Goal: Task Accomplishment & Management: Manage account settings

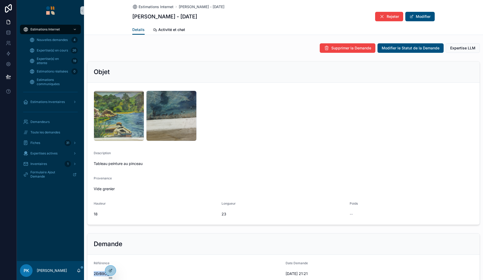
scroll to position [144, 0]
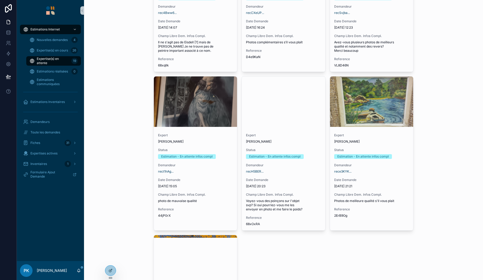
scroll to position [788, 0]
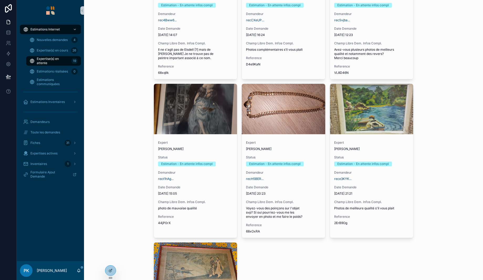
click at [281, 142] on span "Expert" at bounding box center [283, 143] width 75 height 4
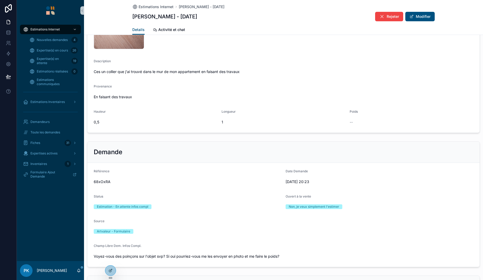
scroll to position [105, 0]
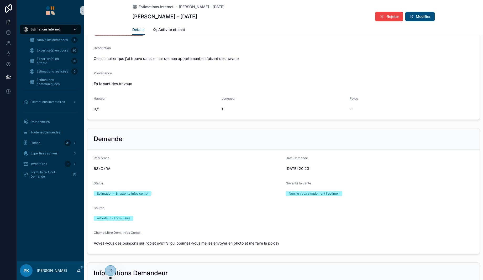
click at [103, 169] on span "68xOxRA" at bounding box center [188, 168] width 188 height 5
copy span "68xOxRA"
click at [59, 60] on span "Expertise(s) en attente" at bounding box center [53, 61] width 33 height 8
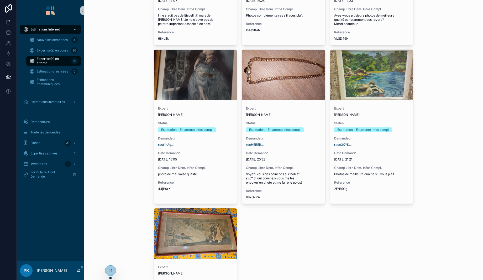
scroll to position [814, 0]
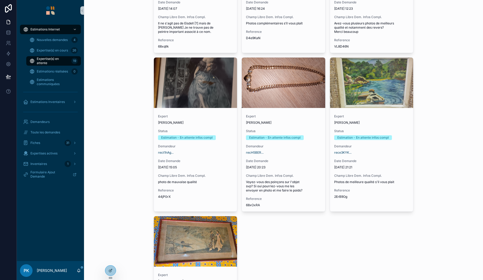
click at [213, 153] on div "rect1hAg..." at bounding box center [195, 153] width 75 height 4
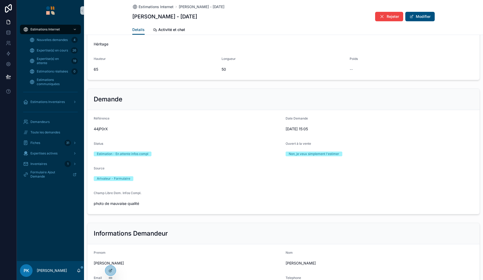
scroll to position [131, 0]
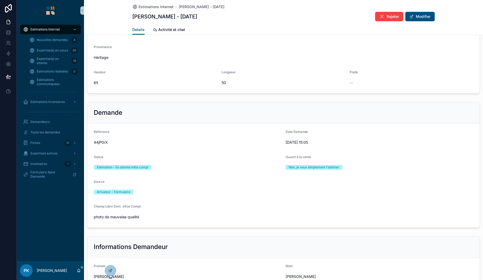
click at [102, 142] on span "44jP0rX" at bounding box center [188, 142] width 188 height 5
copy span "44jP0rX"
click at [57, 65] on link "Expertise(s) en attente 19" at bounding box center [53, 60] width 55 height 9
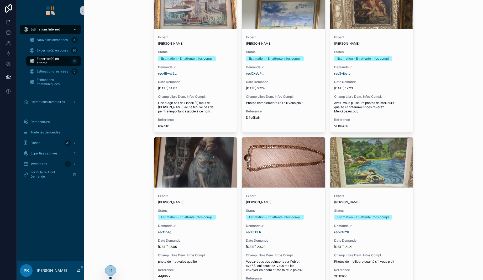
scroll to position [709, 0]
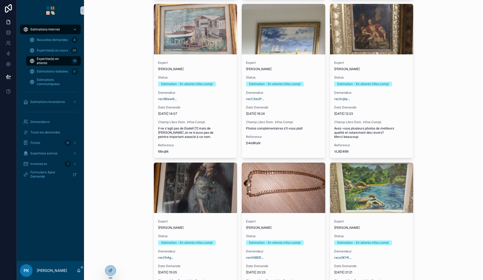
click at [391, 106] on span "Date Demande" at bounding box center [371, 107] width 75 height 4
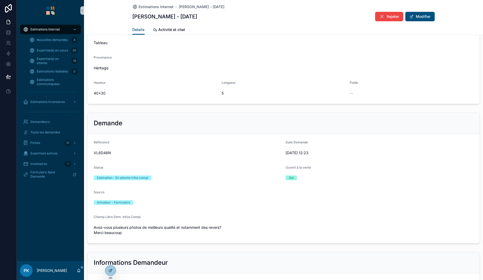
scroll to position [158, 0]
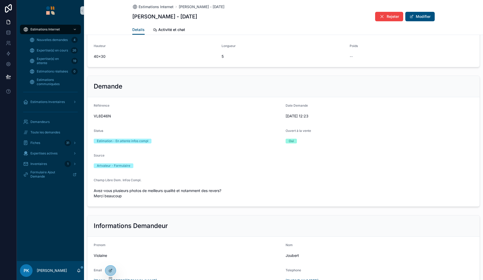
click at [102, 115] on span "VL8D46N" at bounding box center [188, 115] width 188 height 5
copy span "VL8D46N"
click at [61, 63] on span "Expertise(s) en attente" at bounding box center [53, 61] width 33 height 8
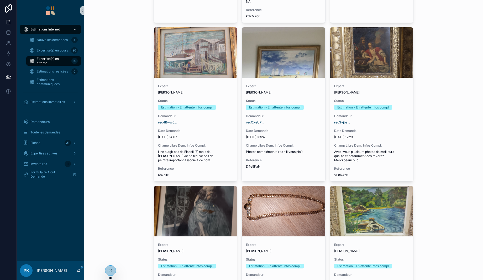
scroll to position [683, 0]
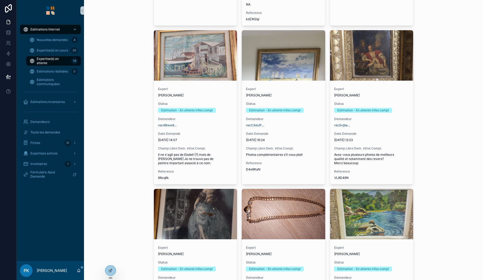
click at [304, 92] on div "Expert [PERSON_NAME]" at bounding box center [283, 92] width 75 height 11
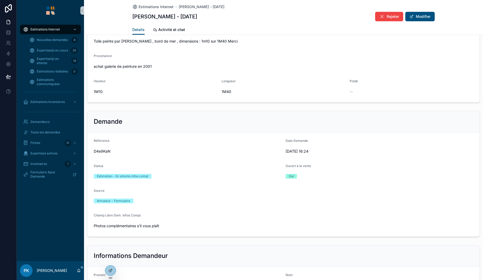
scroll to position [158, 0]
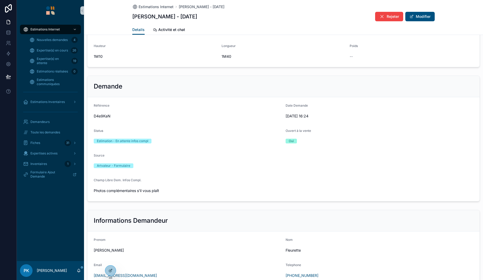
click at [101, 114] on span "D4e9KaN" at bounding box center [188, 115] width 188 height 5
copy span "D4e9KaN"
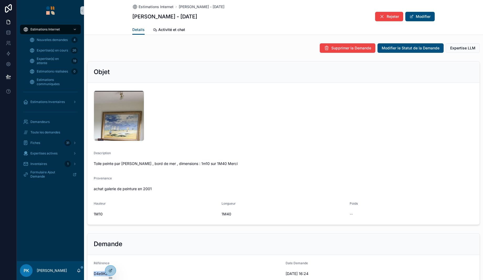
click at [381, 17] on icon "scrollable content" at bounding box center [382, 16] width 5 height 5
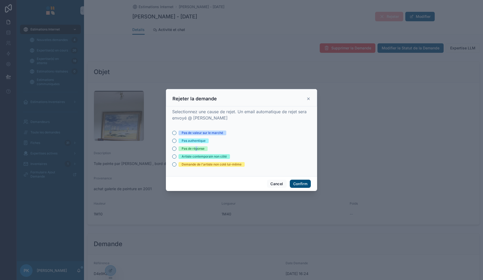
click at [196, 148] on div "Pas de réponse" at bounding box center [193, 148] width 23 height 5
click at [275, 181] on button "Cancel" at bounding box center [276, 184] width 19 height 8
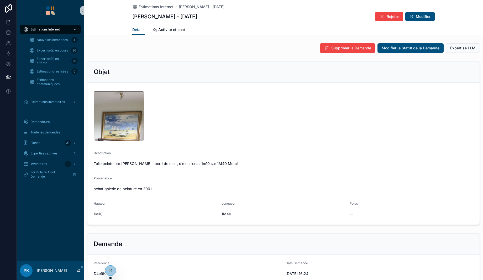
click at [410, 18] on span "scrollable content" at bounding box center [412, 16] width 4 height 4
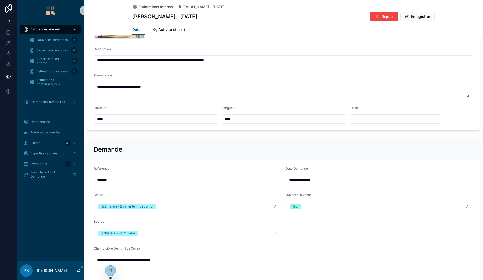
scroll to position [131, 0]
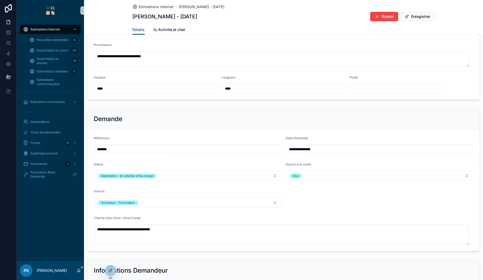
click at [211, 178] on button "Estimation - En attente infos compl" at bounding box center [188, 176] width 188 height 10
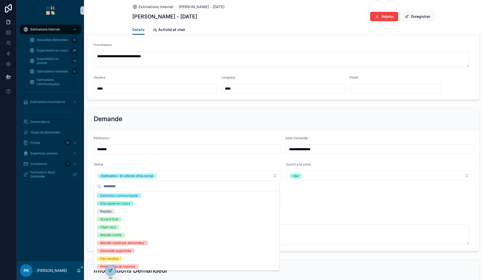
scroll to position [42, 0]
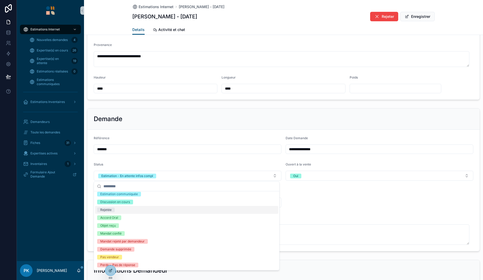
click at [186, 210] on div "Rejetée" at bounding box center [186, 210] width 183 height 8
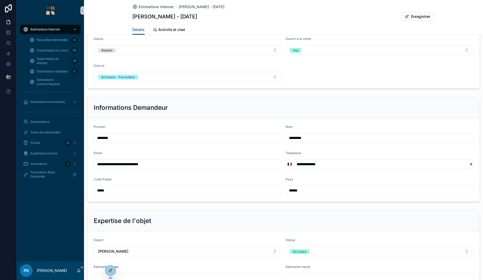
scroll to position [263, 0]
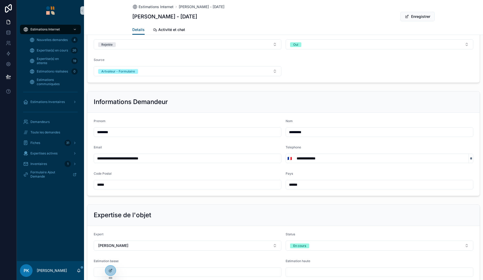
click at [293, 243] on div "En cours" at bounding box center [299, 245] width 13 height 5
click at [298, 227] on div "Terminée" at bounding box center [298, 226] width 14 height 5
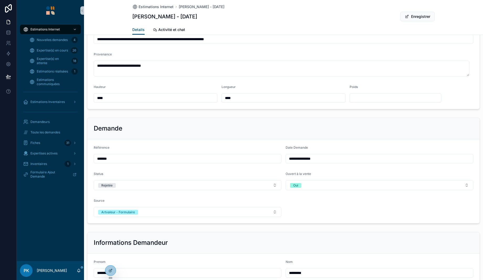
scroll to position [0, 0]
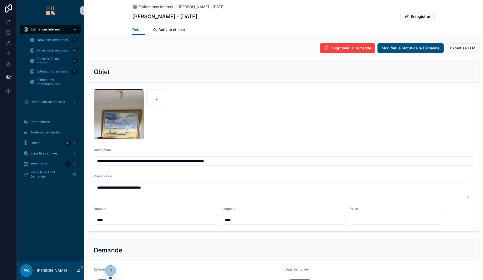
type textarea "**********"
click at [58, 72] on span "Estimations réalisées" at bounding box center [52, 71] width 31 height 4
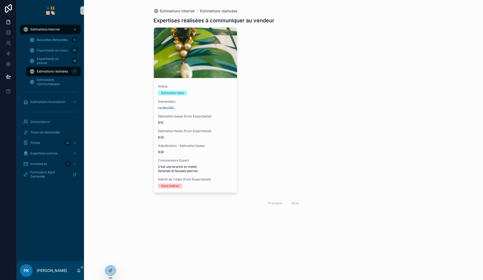
click at [218, 103] on span "Demandeur" at bounding box center [195, 102] width 75 height 4
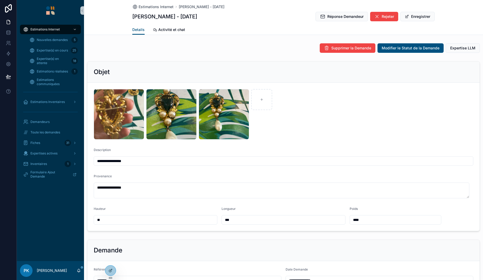
click at [377, 18] on icon "scrollable content" at bounding box center [377, 16] width 5 height 5
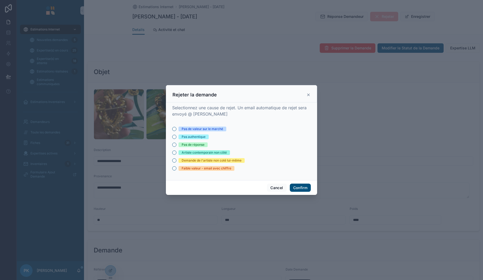
click at [198, 128] on div "Pas de valeur sur le marché" at bounding box center [203, 129] width 42 height 5
click at [177, 128] on button "Pas de valeur sur le marché" at bounding box center [174, 129] width 4 height 4
click at [298, 189] on button "Confirm" at bounding box center [300, 188] width 21 height 8
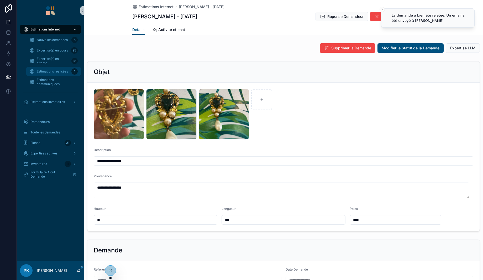
click at [45, 71] on span "Estimations réalisées" at bounding box center [52, 71] width 31 height 4
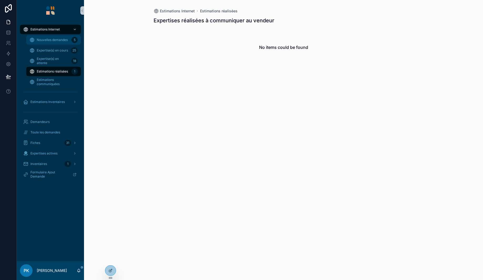
click at [45, 41] on span "Nouvelles demandes" at bounding box center [52, 40] width 31 height 4
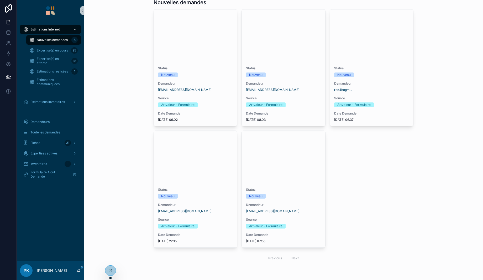
scroll to position [19, 0]
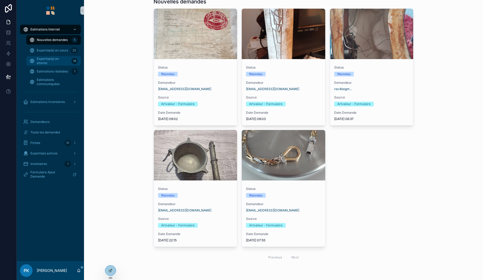
click at [58, 58] on span "Expertise(s) en attente" at bounding box center [53, 61] width 33 height 8
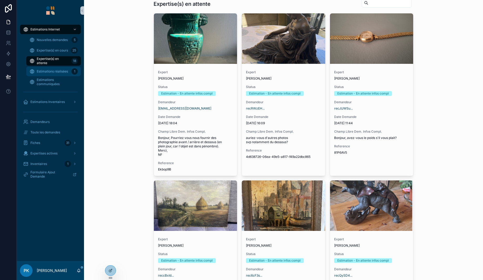
click at [60, 70] on span "Estimations réalisées" at bounding box center [52, 71] width 31 height 4
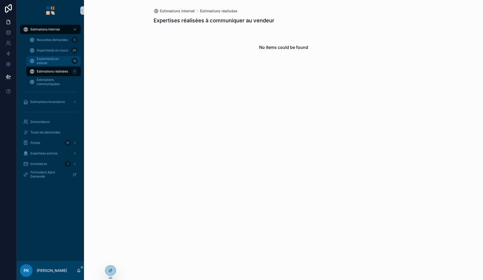
click at [56, 62] on span "Expertise(s) en attente" at bounding box center [53, 61] width 33 height 8
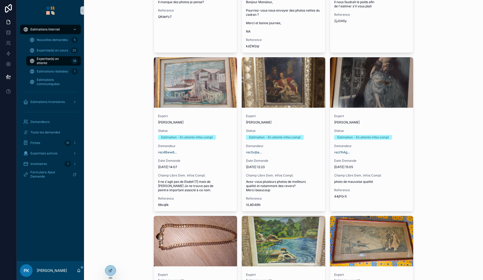
scroll to position [656, 0]
click at [189, 155] on div "Expert [PERSON_NAME] Status Estimation - En attente infos compl Demandeur rec4B…" at bounding box center [196, 160] width 84 height 101
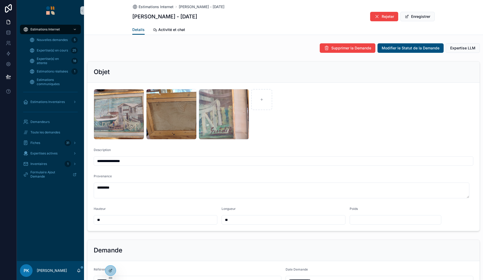
click at [375, 14] on icon "scrollable content" at bounding box center [377, 16] width 5 height 5
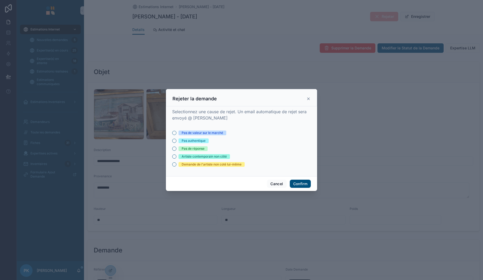
click at [211, 132] on div "Pas de valeur sur le marché" at bounding box center [203, 133] width 42 height 5
click at [177, 132] on button "Pas de valeur sur le marché" at bounding box center [174, 133] width 4 height 4
click at [299, 182] on button "Confirm" at bounding box center [300, 184] width 21 height 8
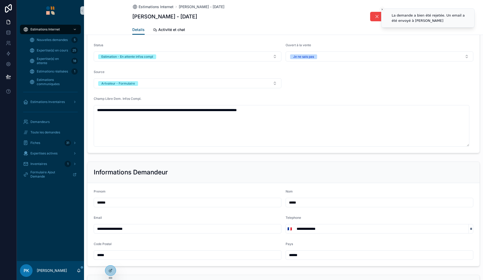
scroll to position [368, 0]
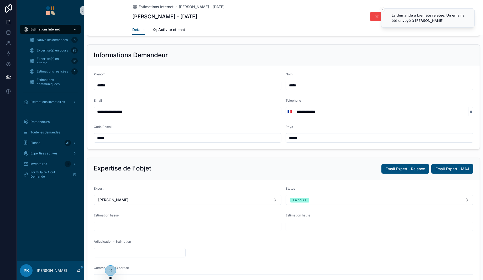
click at [328, 200] on button "En cours" at bounding box center [380, 200] width 188 height 10
click at [305, 241] on div "Terminée" at bounding box center [376, 244] width 183 height 8
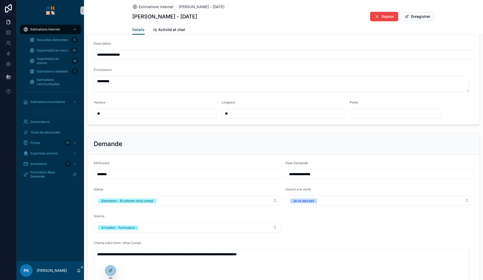
scroll to position [105, 0]
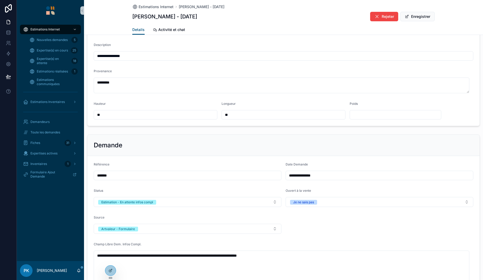
click at [178, 199] on button "Estimation - En attente infos compl" at bounding box center [188, 202] width 188 height 10
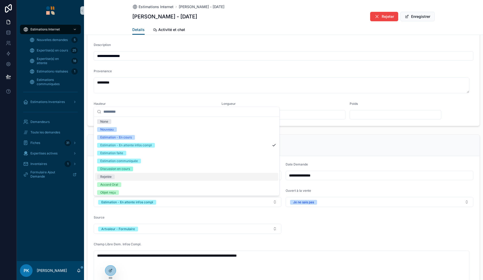
click at [154, 178] on div "Rejetée" at bounding box center [186, 177] width 183 height 8
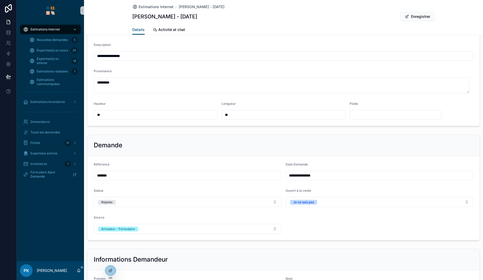
drag, startPoint x: 420, startPoint y: 19, endPoint x: 406, endPoint y: 18, distance: 14.7
click at [420, 19] on button "Enregistrer" at bounding box center [418, 16] width 34 height 9
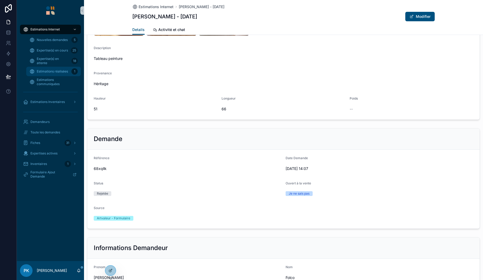
click at [46, 72] on span "Estimations réalisées" at bounding box center [52, 71] width 31 height 4
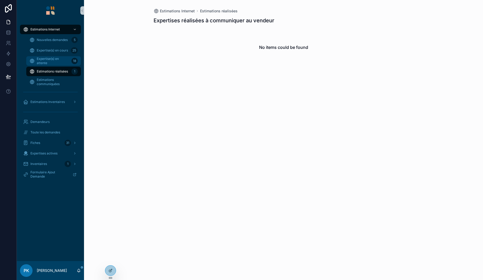
click at [48, 64] on span "Expertise(s) en attente" at bounding box center [53, 61] width 33 height 8
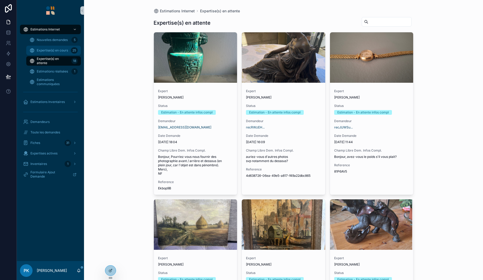
click at [49, 51] on span "Expertise(s) en cours" at bounding box center [52, 50] width 31 height 4
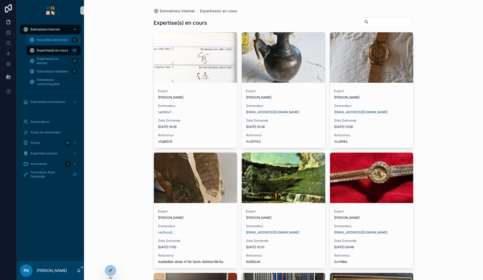
click at [56, 42] on span "Nouvelles demandes" at bounding box center [52, 40] width 31 height 4
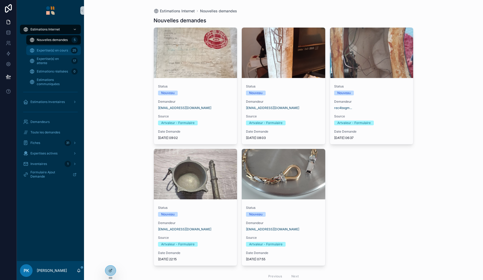
click at [57, 54] on div "Expertise(s) en cours 25" at bounding box center [53, 50] width 48 height 8
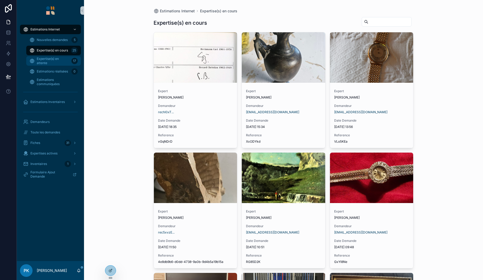
click at [57, 63] on span "Expertise(s) en attente" at bounding box center [53, 61] width 33 height 8
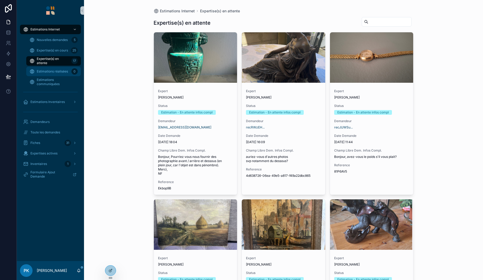
click at [56, 72] on span "Estimations réalisées" at bounding box center [52, 71] width 31 height 4
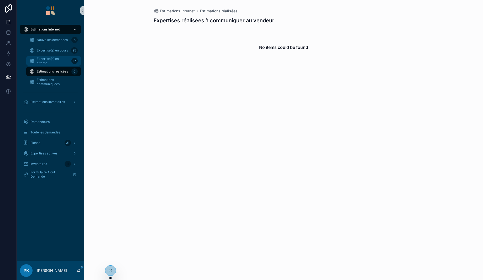
click at [61, 57] on span "Expertise(s) en attente" at bounding box center [53, 61] width 33 height 8
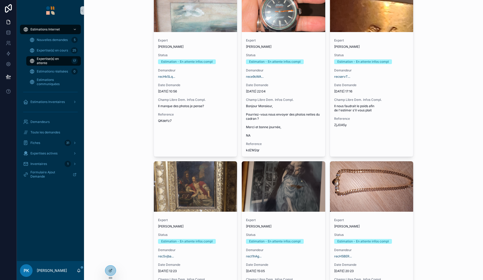
scroll to position [552, 0]
click at [366, 106] on span "Il nous faudrait le poids afin de l'estimer s'il vous plait" at bounding box center [371, 108] width 75 height 8
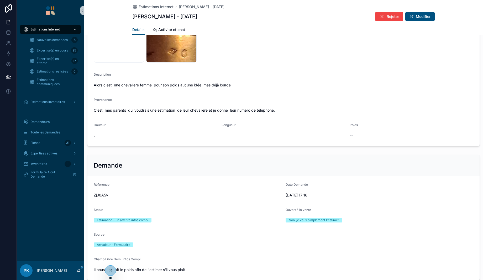
scroll to position [79, 0]
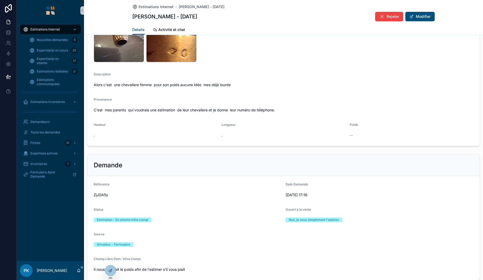
click at [101, 191] on div "ZjJ0A5y" at bounding box center [188, 195] width 188 height 8
click at [101, 193] on span "ZjJ0A5y" at bounding box center [188, 194] width 188 height 5
copy span "ZjJ0A5y"
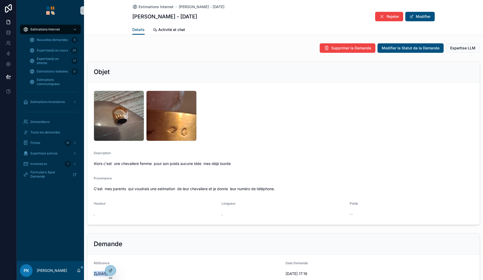
click at [388, 17] on span "Rejeter" at bounding box center [393, 16] width 12 height 5
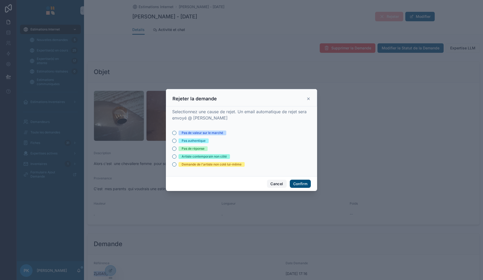
click at [276, 182] on button "Cancel" at bounding box center [276, 184] width 19 height 8
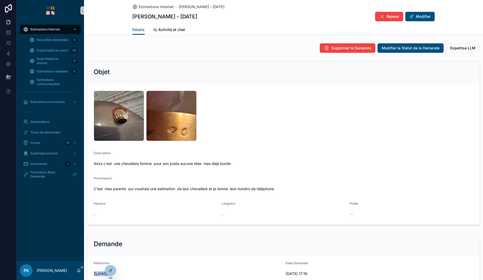
click at [418, 20] on button "Modifier" at bounding box center [420, 16] width 29 height 9
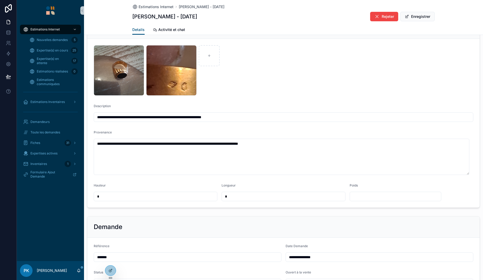
scroll to position [158, 0]
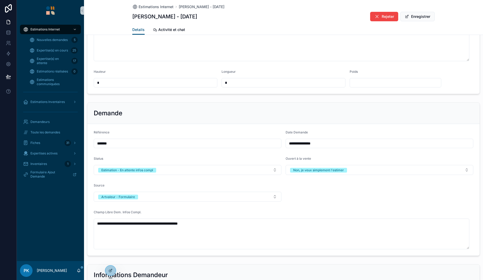
click at [154, 170] on span "Estimation - En attente infos compl" at bounding box center [127, 170] width 58 height 5
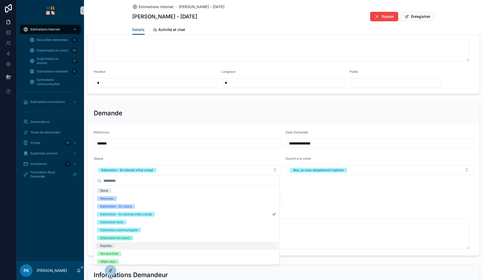
click at [140, 243] on div "Rejetée" at bounding box center [186, 246] width 183 height 8
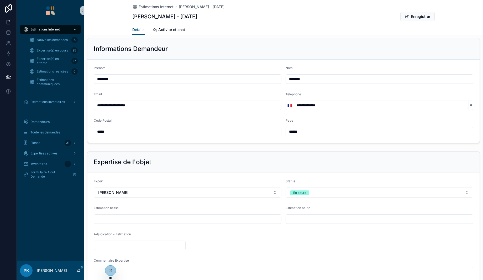
scroll to position [341, 0]
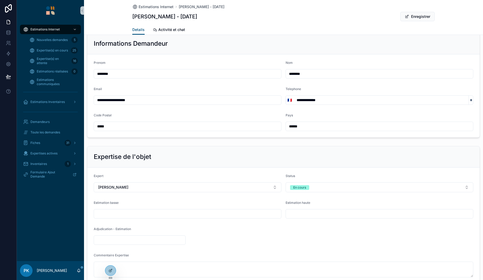
click at [300, 190] on button "En cours" at bounding box center [380, 187] width 188 height 10
click at [300, 233] on div "Terminée" at bounding box center [298, 231] width 14 height 5
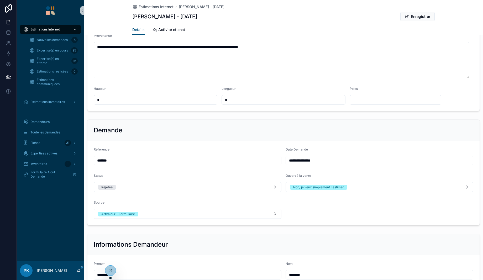
scroll to position [0, 0]
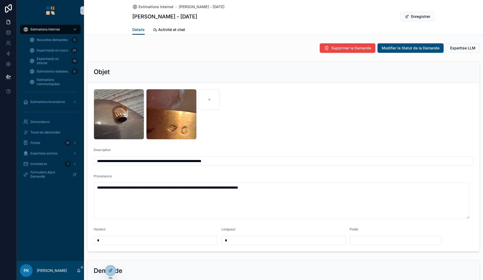
click at [409, 18] on button "Enregistrer" at bounding box center [418, 16] width 34 height 9
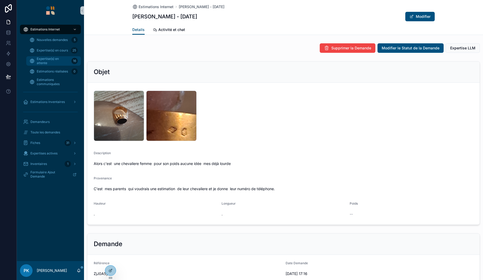
click at [39, 58] on span "Expertise(s) en attente" at bounding box center [53, 61] width 33 height 8
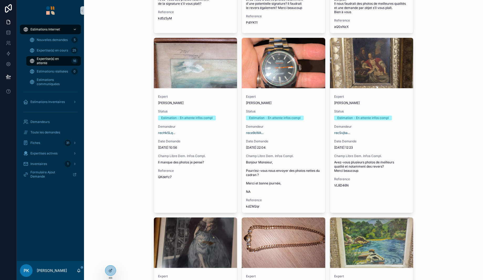
scroll to position [499, 0]
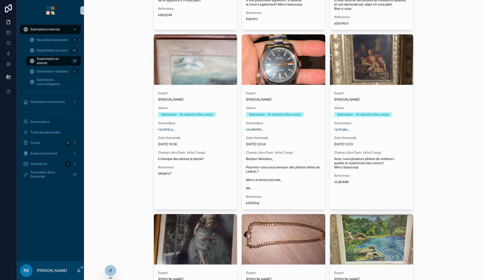
click at [307, 139] on span "Date Demande" at bounding box center [283, 138] width 75 height 4
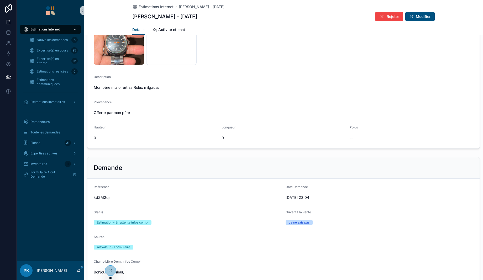
scroll to position [79, 0]
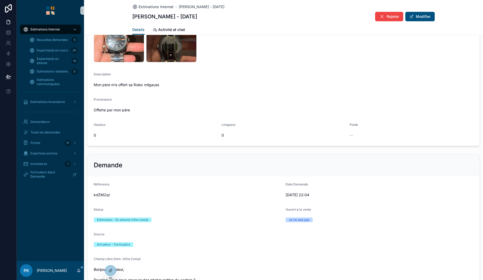
click at [104, 196] on span "kdZM2qr" at bounding box center [188, 194] width 188 height 5
copy span "kdZM2qr"
click at [57, 64] on span "Expertise(s) en attente" at bounding box center [53, 61] width 33 height 8
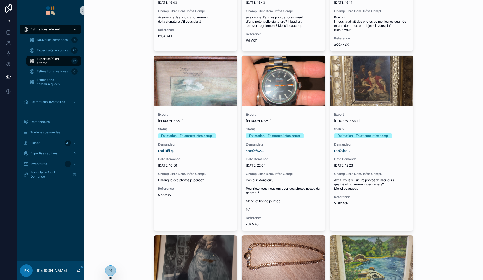
scroll to position [472, 0]
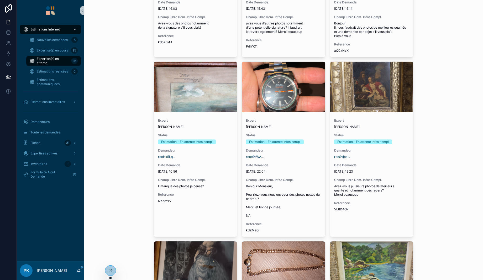
click at [198, 121] on span "Expert" at bounding box center [195, 120] width 75 height 4
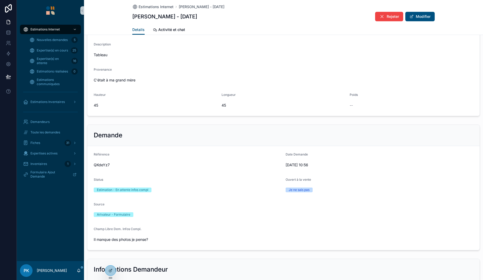
scroll to position [105, 0]
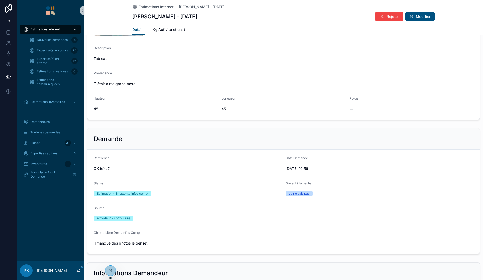
click at [102, 167] on span "QKdeYz7" at bounding box center [188, 168] width 188 height 5
copy span "QKdeYz7"
click at [57, 64] on span "Expertise(s) en attente" at bounding box center [53, 61] width 33 height 8
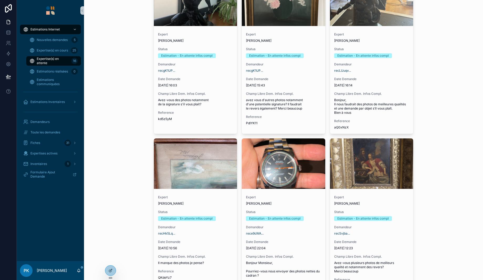
scroll to position [315, 0]
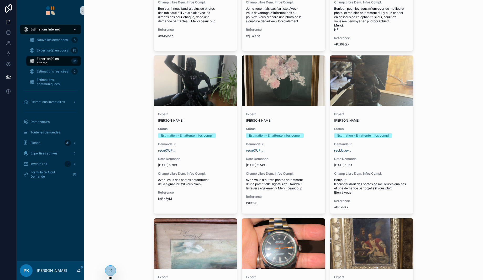
click at [386, 150] on div "recLUuqv..." at bounding box center [371, 150] width 75 height 4
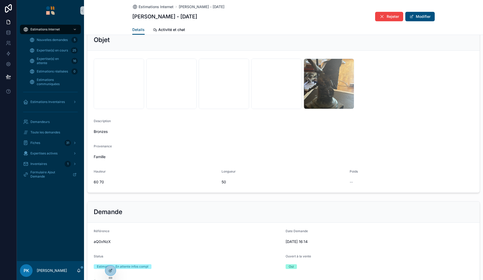
scroll to position [53, 0]
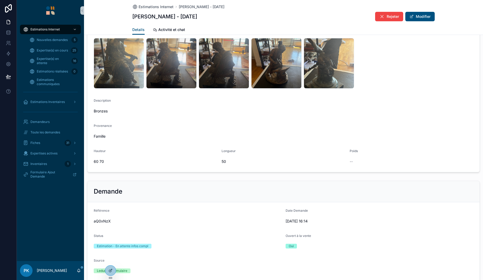
click at [108, 219] on span "aQ0xNzX" at bounding box center [188, 221] width 188 height 5
copy span "aQ0xNzX"
click at [58, 65] on span "Expertise(s) en attente" at bounding box center [53, 61] width 33 height 8
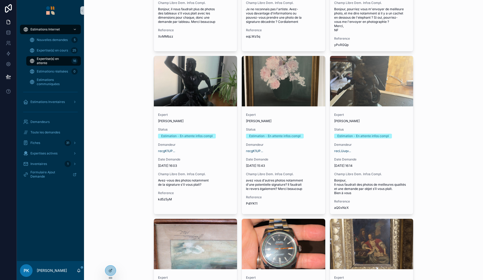
scroll to position [315, 0]
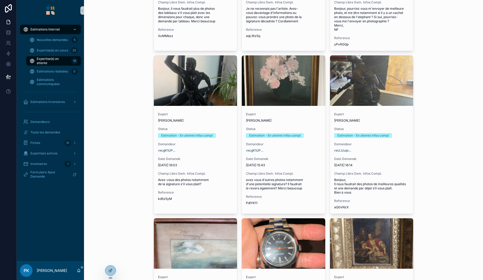
click at [305, 122] on div "Expert [PERSON_NAME] Status Estimation - En attente infos compl Demandeur recgK…" at bounding box center [284, 158] width 84 height 101
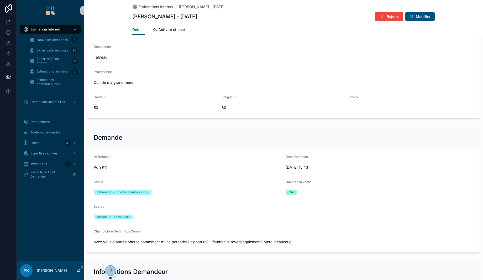
scroll to position [131, 0]
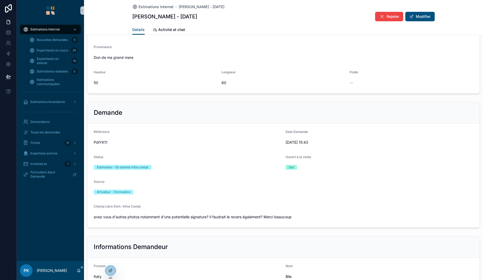
click at [106, 143] on span "PdlYK11" at bounding box center [188, 142] width 188 height 5
click at [106, 142] on span "PdlYK11" at bounding box center [188, 142] width 188 height 5
copy span "PdlYK11"
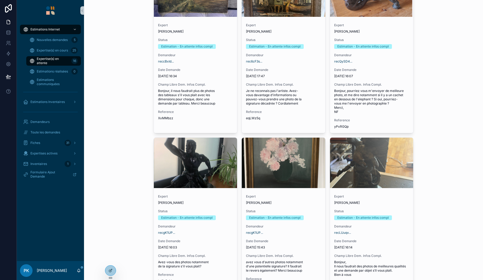
scroll to position [263, 0]
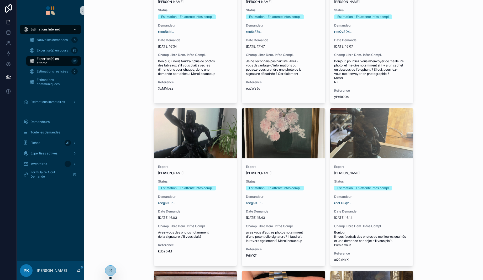
click at [220, 196] on span "Demandeur" at bounding box center [195, 197] width 75 height 4
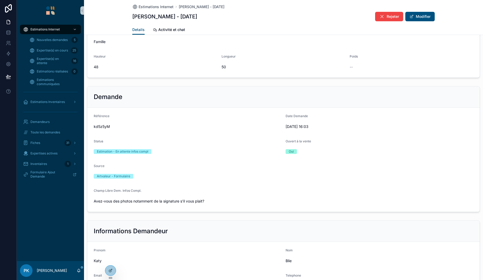
scroll to position [158, 0]
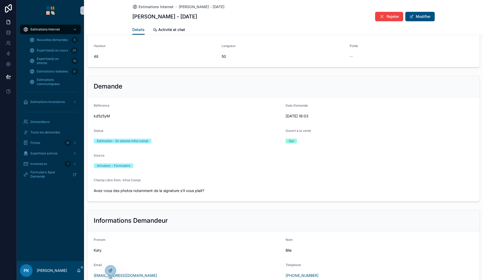
click at [106, 115] on span "kd5z5yM" at bounding box center [188, 115] width 188 height 5
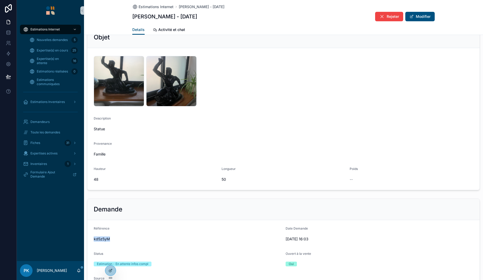
scroll to position [26, 0]
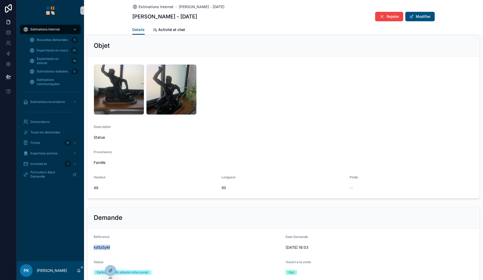
copy span "kd5z5yM"
